Goal: Navigation & Orientation: Understand site structure

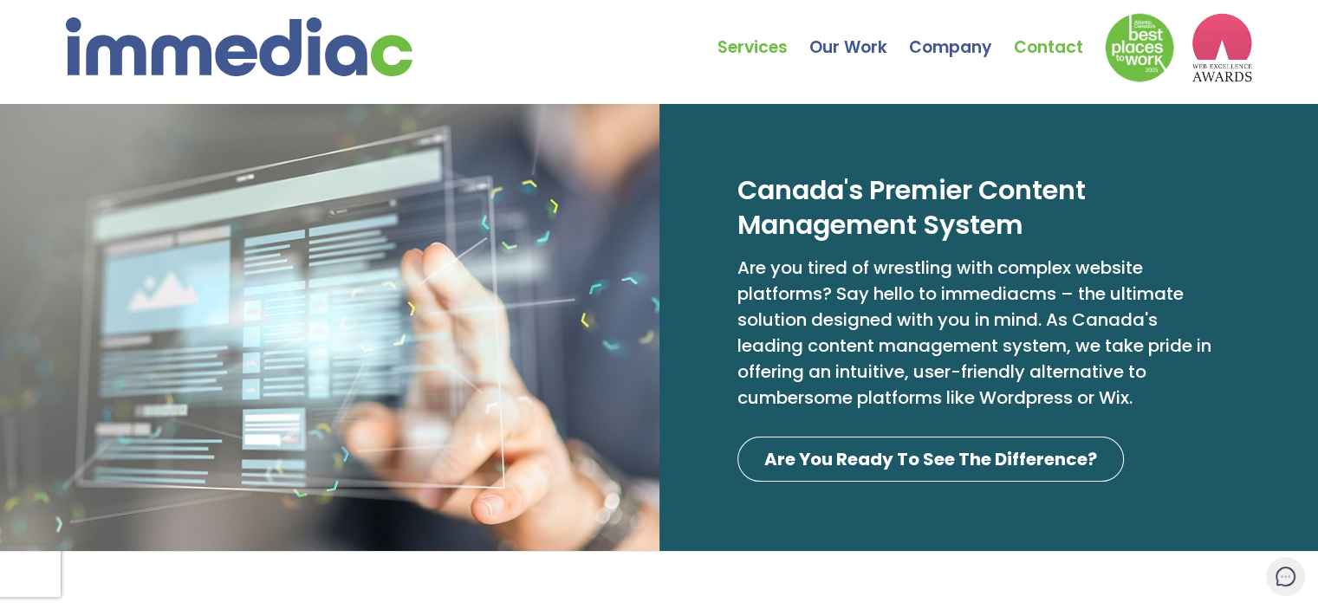
click at [1023, 54] on link "Contact" at bounding box center [1058, 34] width 91 height 61
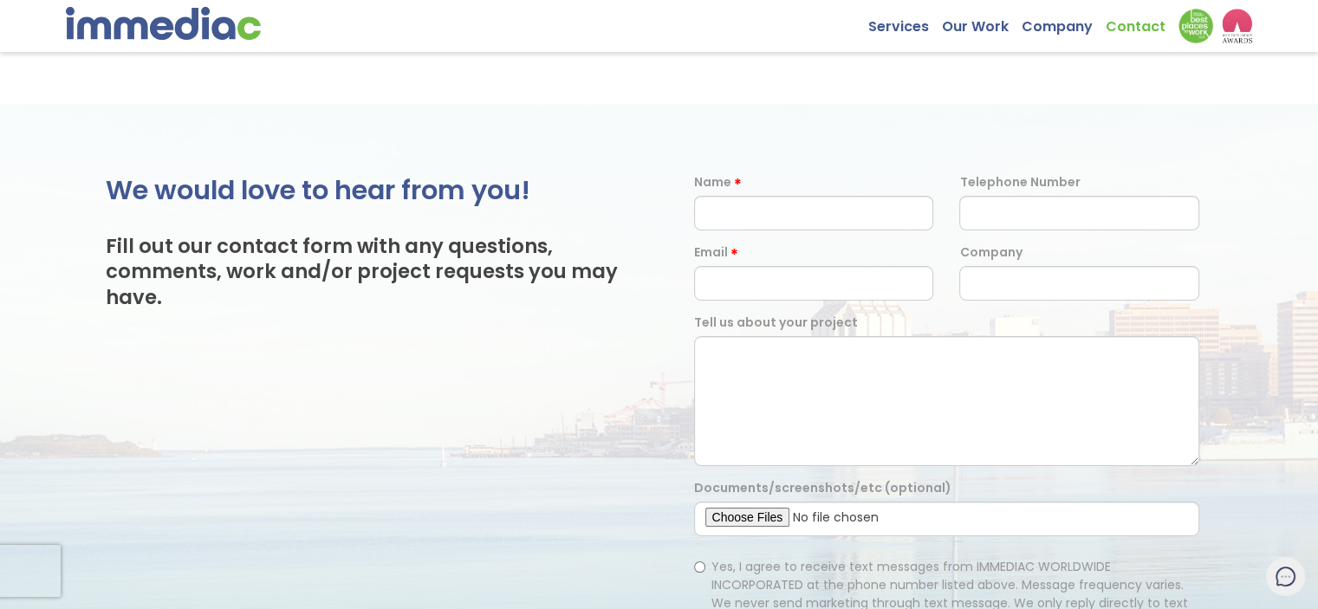
scroll to position [87, 0]
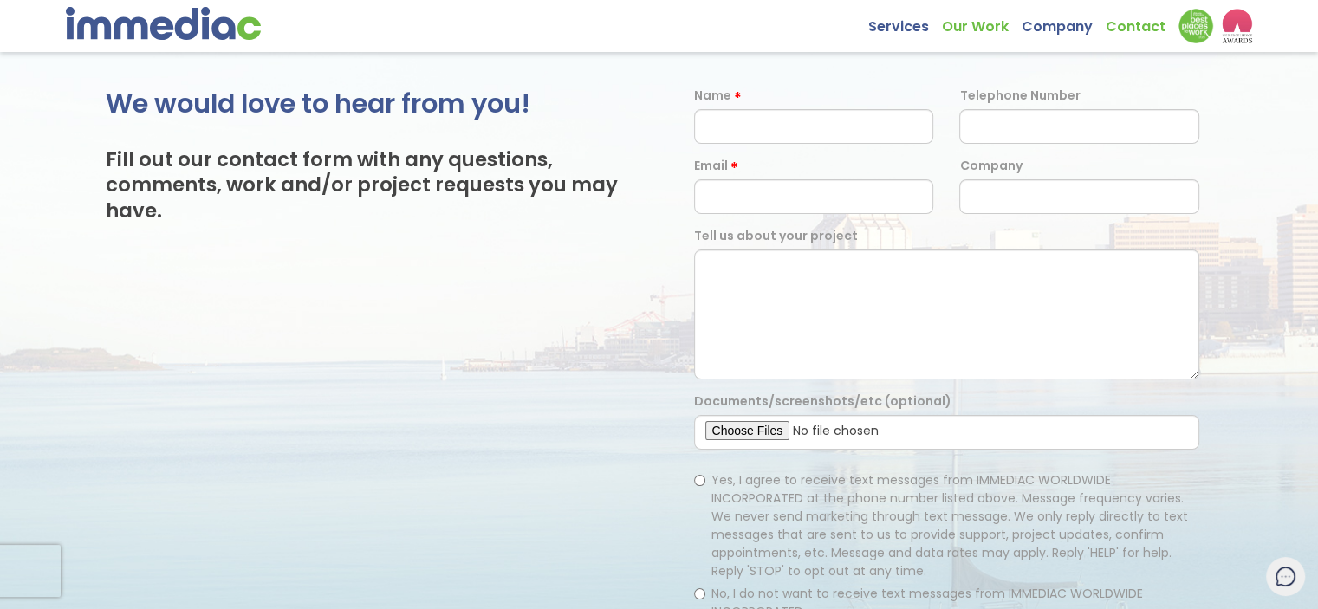
click at [989, 30] on link "Our Work" at bounding box center [982, 22] width 80 height 27
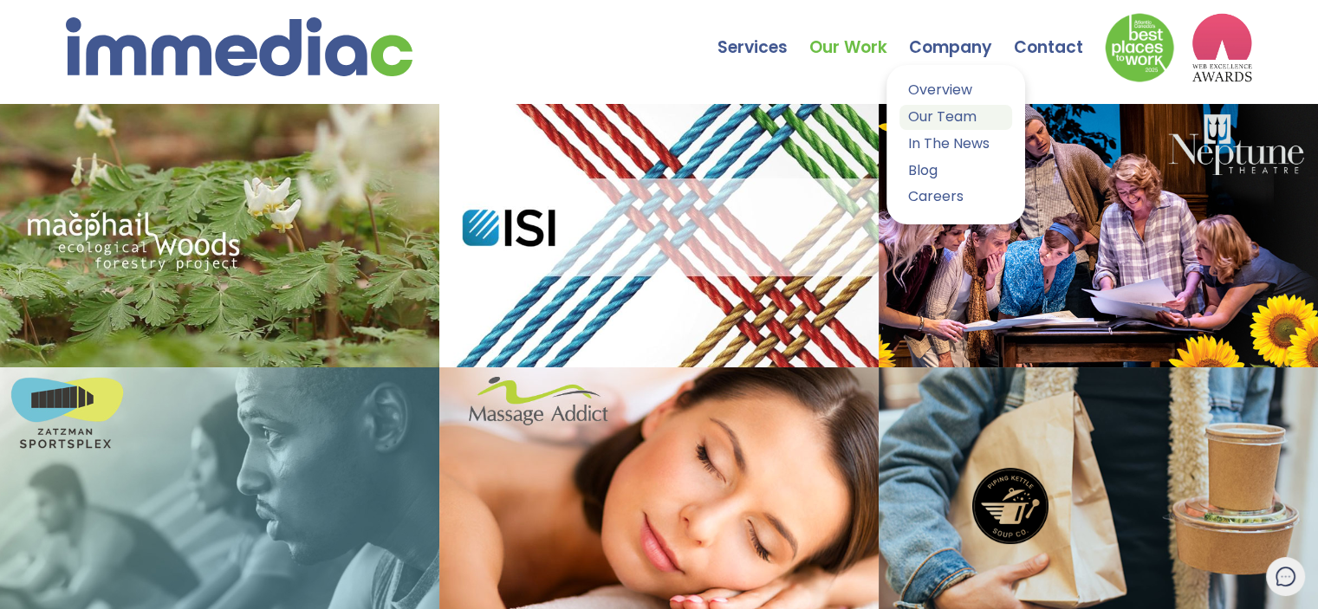
click at [940, 110] on link "Our Team" at bounding box center [955, 117] width 113 height 25
